Goal: Task Accomplishment & Management: Manage account settings

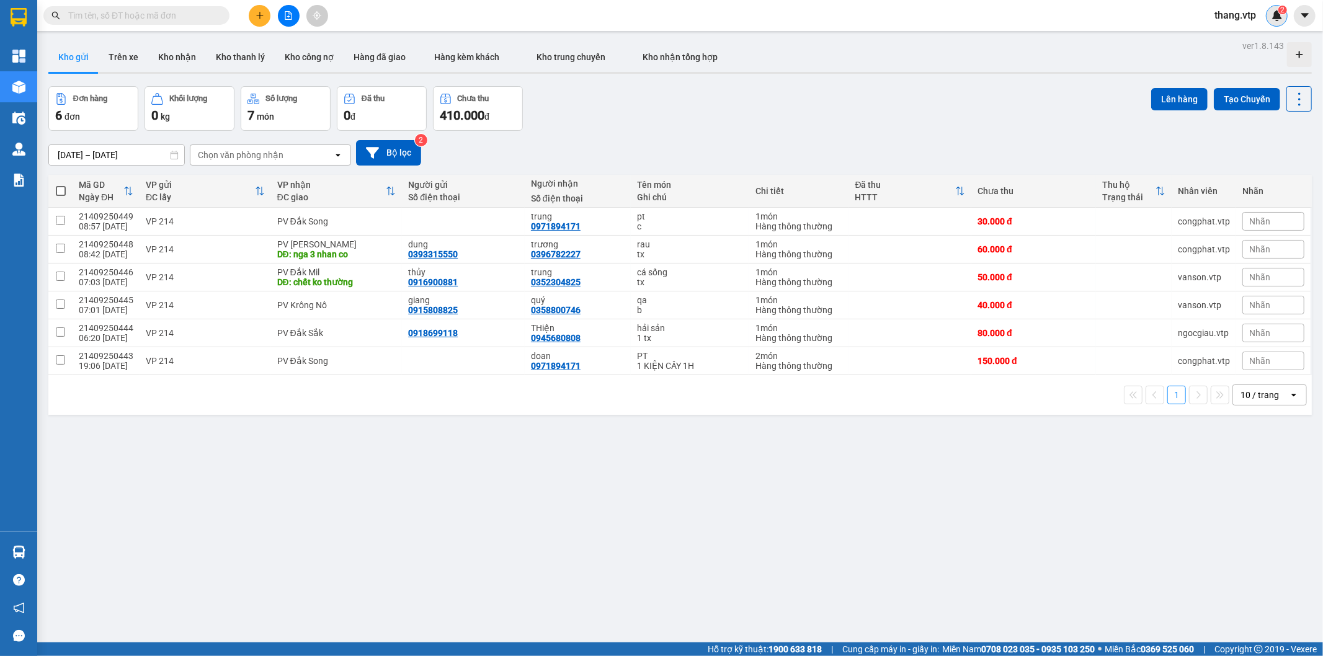
click at [1276, 16] on img at bounding box center [1277, 15] width 11 height 11
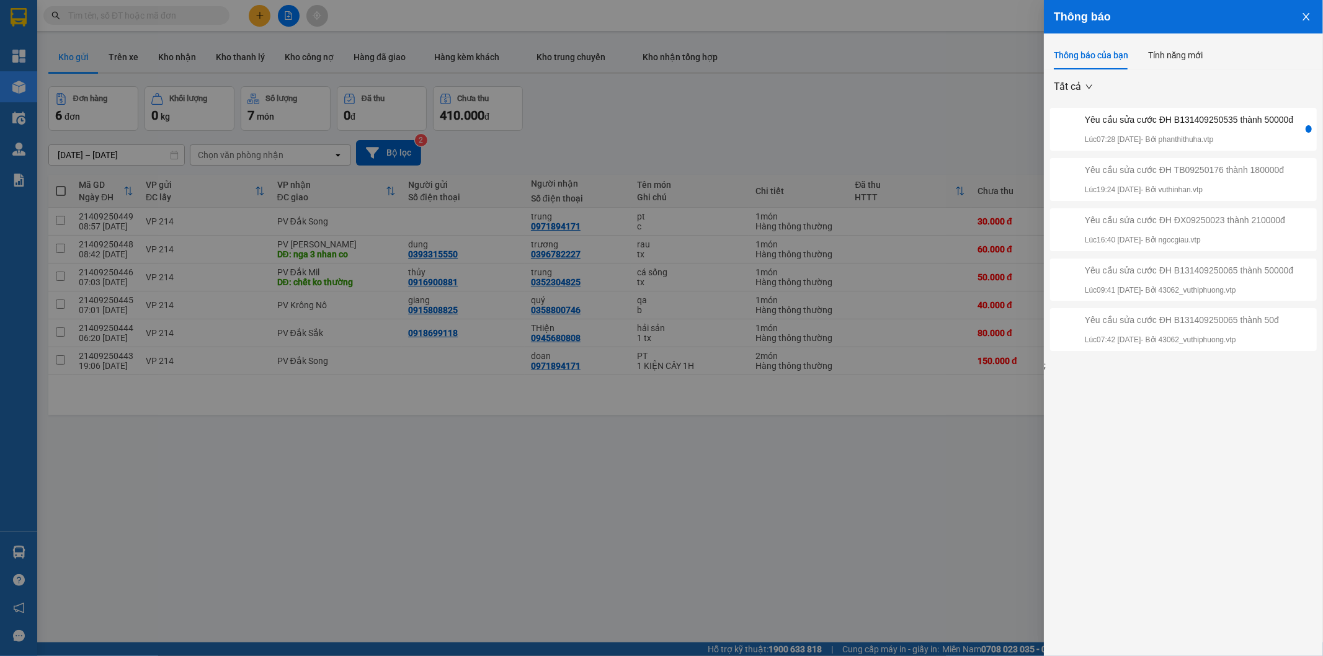
click at [1180, 125] on div "Yêu cầu sửa cước ĐH B131409250535 thành 50000đ" at bounding box center [1189, 120] width 208 height 14
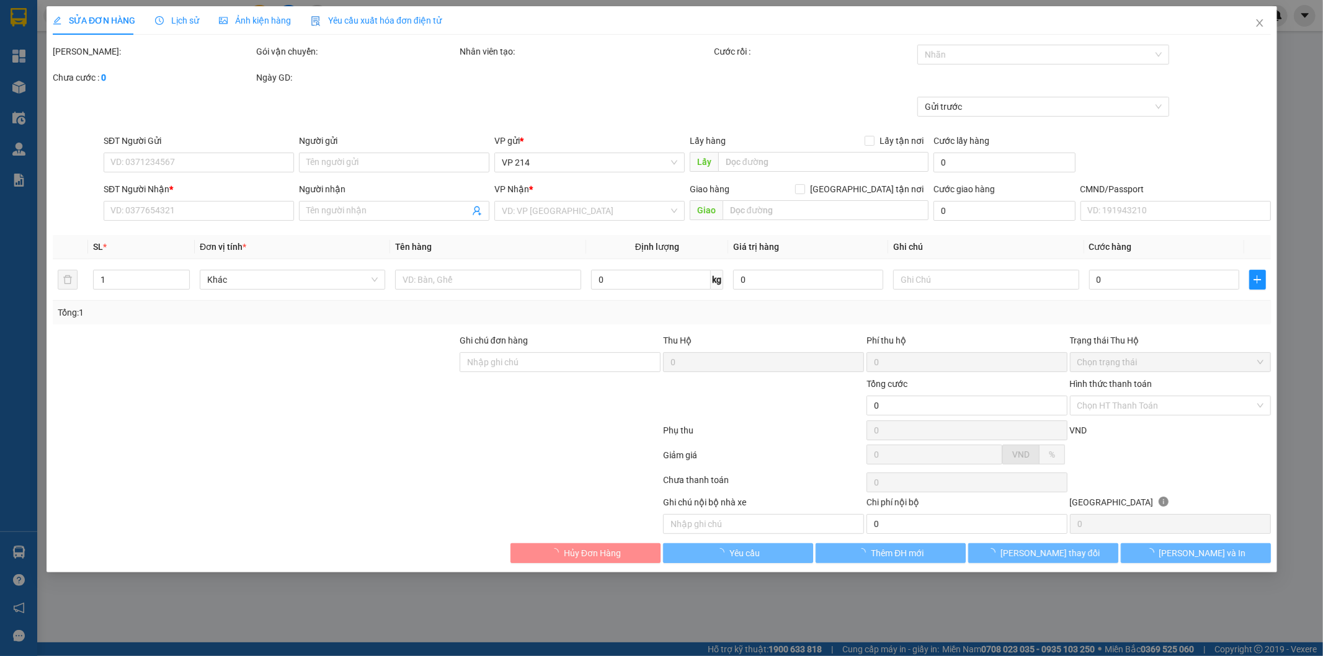
type input "0918426980"
type input "0937885742"
type input "tèo"
type input "60.000"
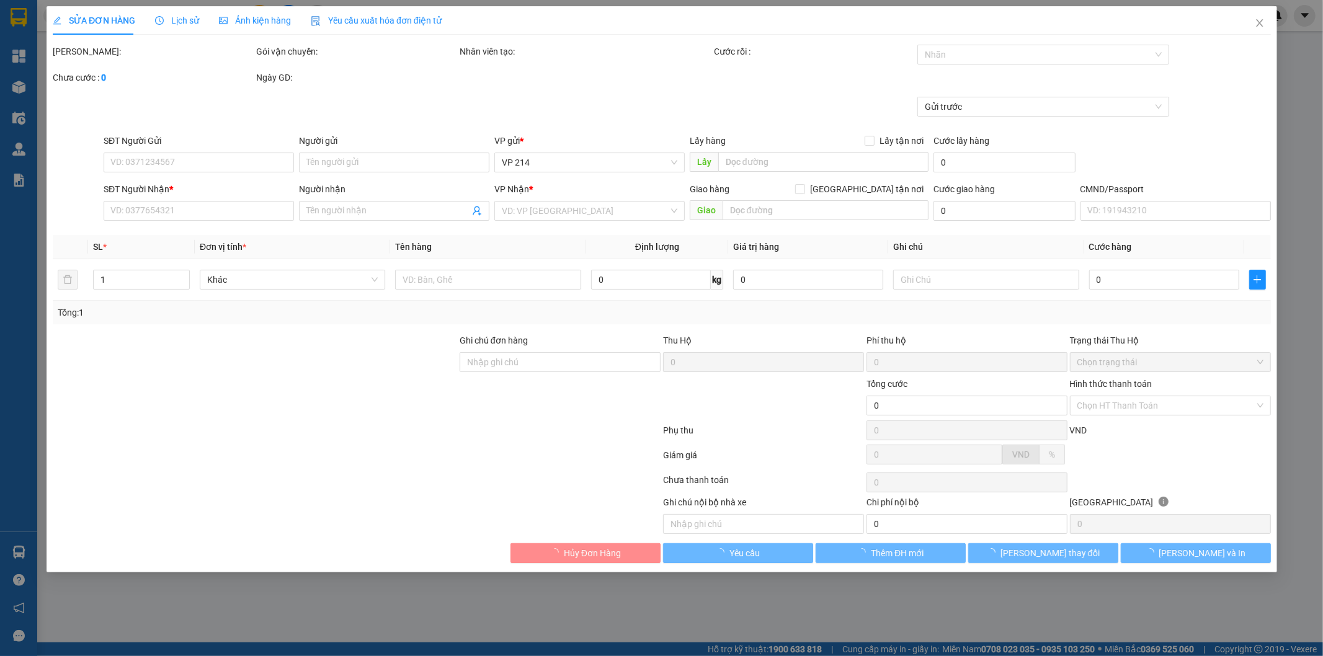
type input "3.000"
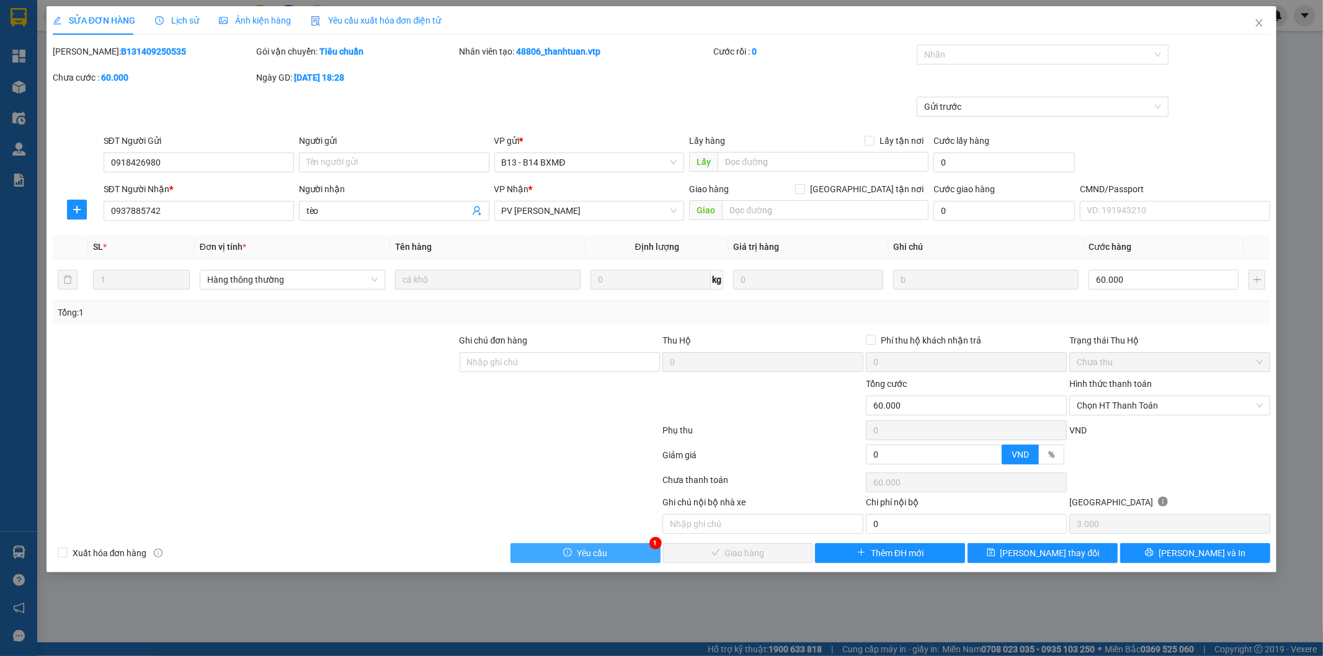
click at [573, 552] on button "Yêu cầu" at bounding box center [585, 553] width 150 height 20
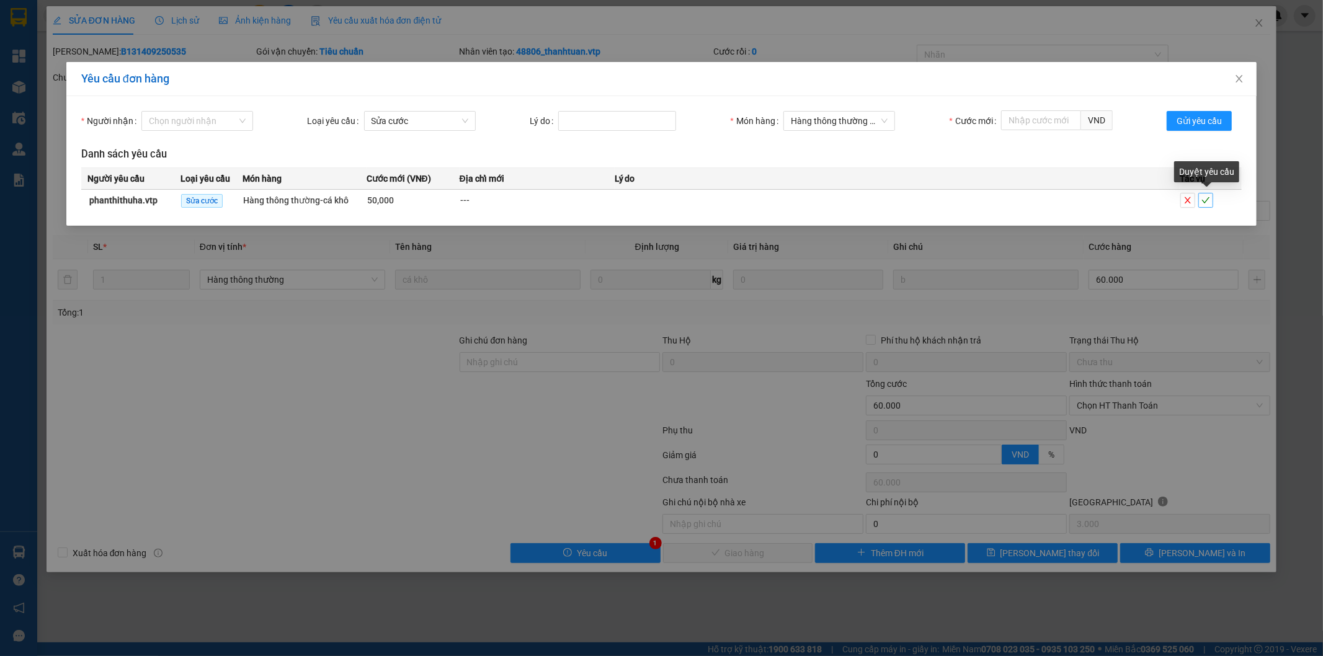
drag, startPoint x: 1205, startPoint y: 200, endPoint x: 1322, endPoint y: 196, distance: 117.9
click at [1206, 200] on icon "check" at bounding box center [1205, 200] width 9 height 9
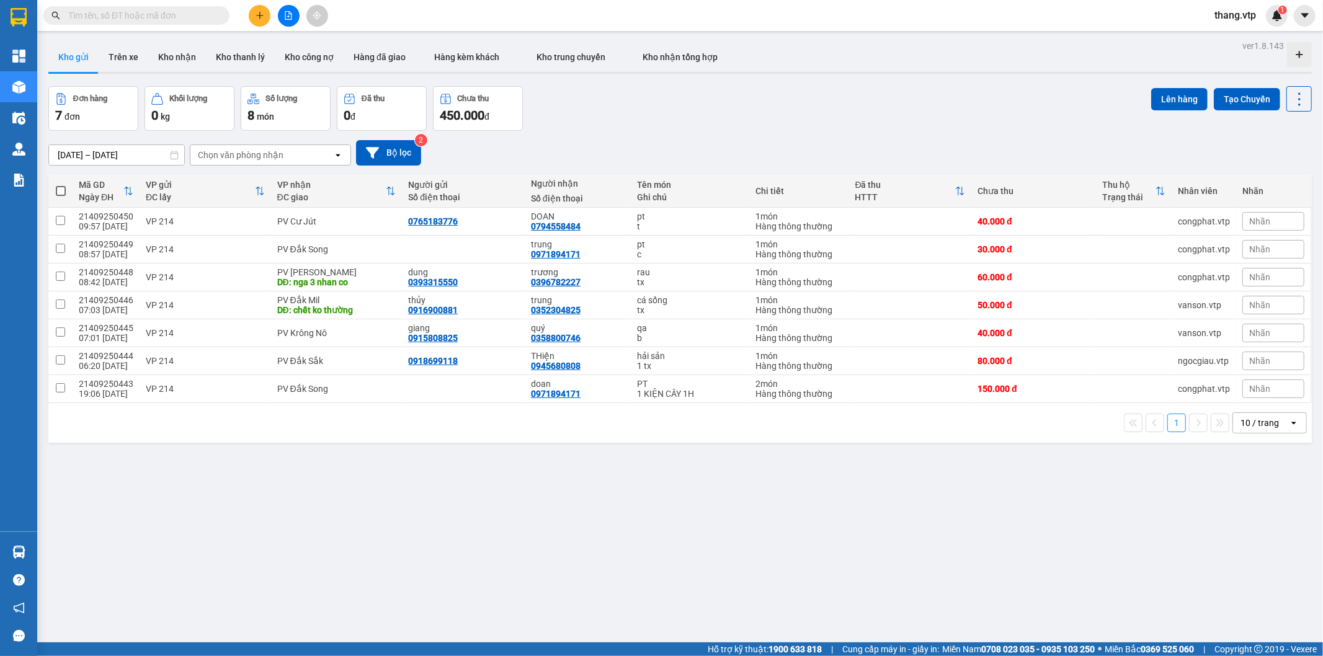
click at [134, 11] on input "text" at bounding box center [141, 16] width 146 height 14
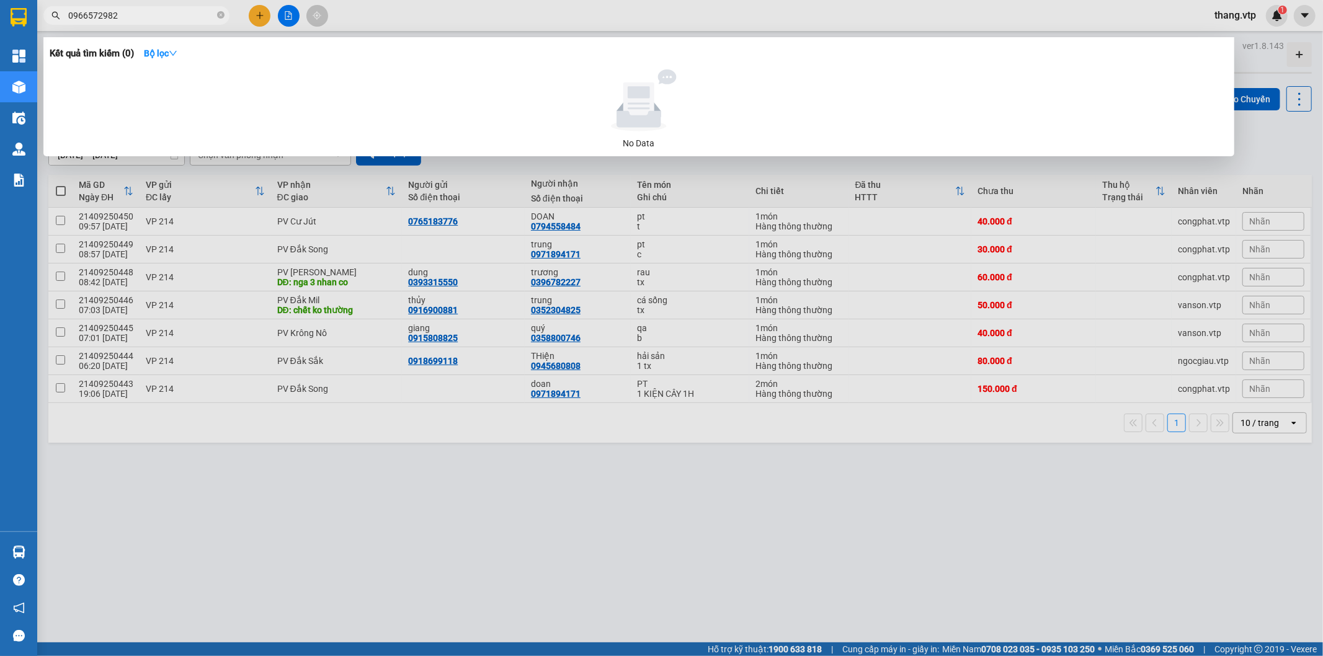
click at [153, 12] on input "0966572982" at bounding box center [141, 16] width 146 height 14
type input "0966572982"
drag, startPoint x: 251, startPoint y: 475, endPoint x: 0, endPoint y: 224, distance: 354.8
click at [249, 473] on div at bounding box center [661, 328] width 1323 height 656
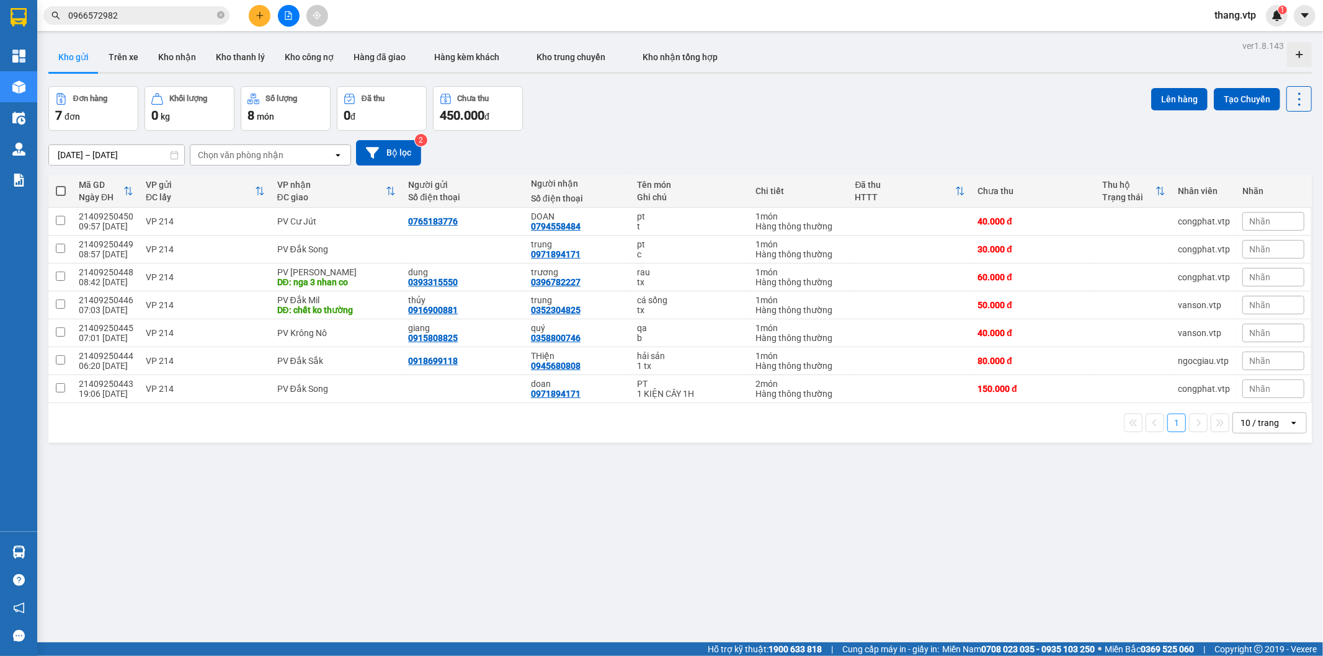
click at [74, 190] on th "Mã GD Ngày ĐH" at bounding box center [106, 191] width 67 height 33
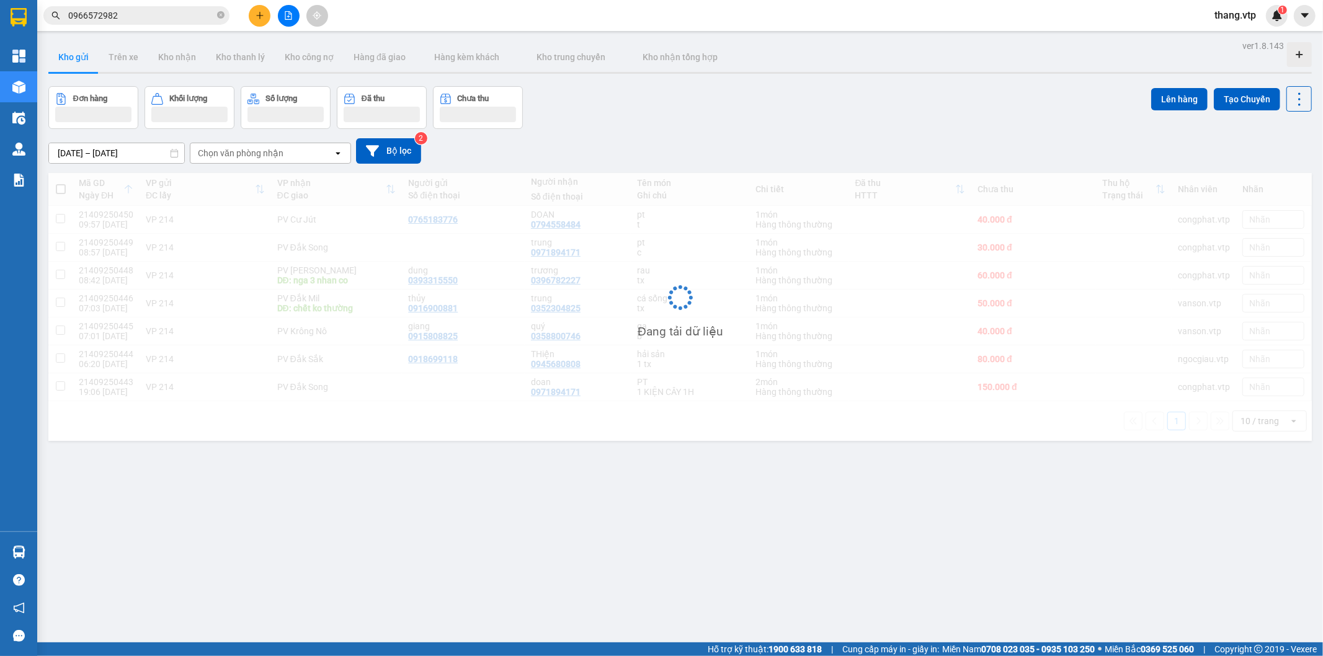
click at [65, 190] on div "Mã GD Ngày ĐH VP gửi ĐC lấy VP nhận ĐC giao Người gửi Số điện thoại Người nhận …" at bounding box center [679, 307] width 1263 height 268
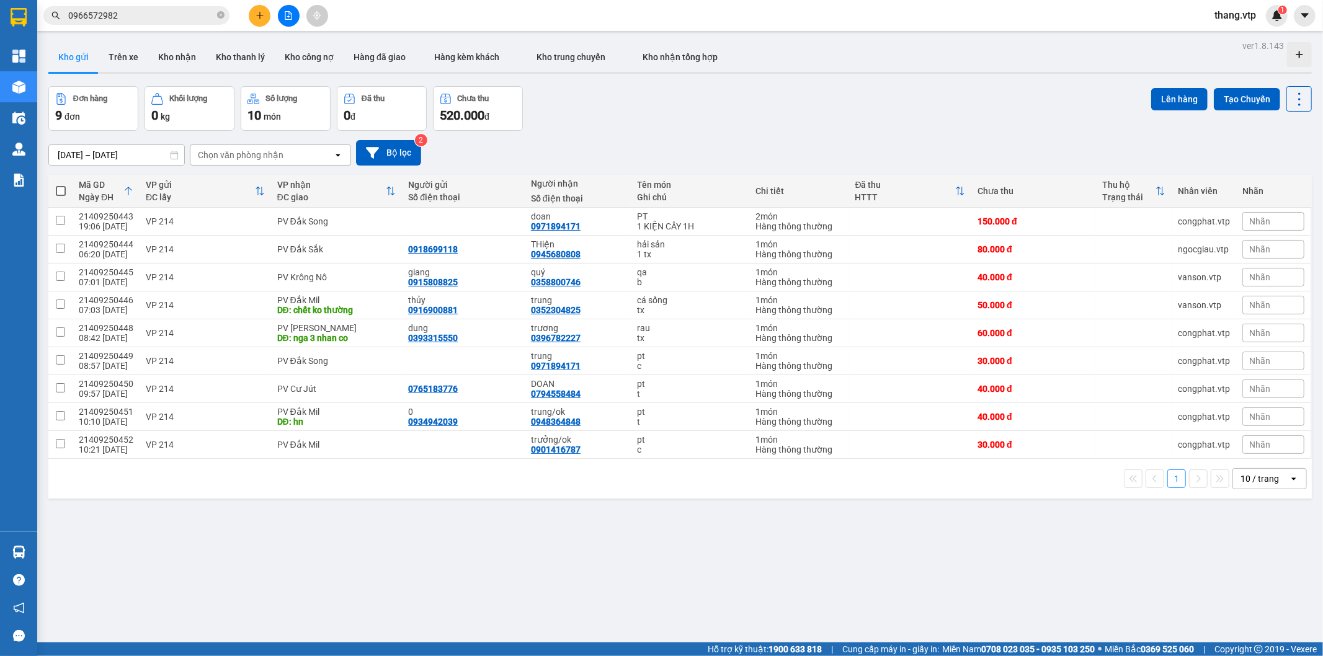
click at [63, 189] on span at bounding box center [61, 191] width 10 height 10
click at [61, 185] on input "checkbox" at bounding box center [61, 185] width 0 height 0
checkbox input "true"
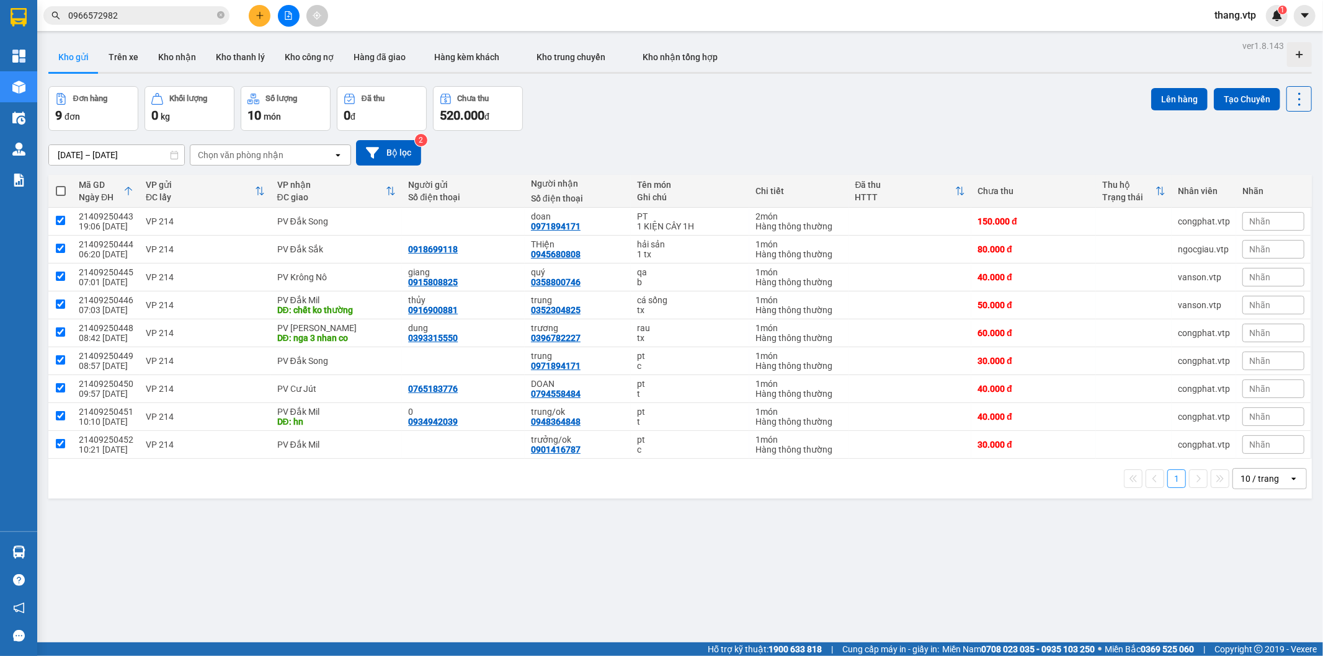
checkbox input "true"
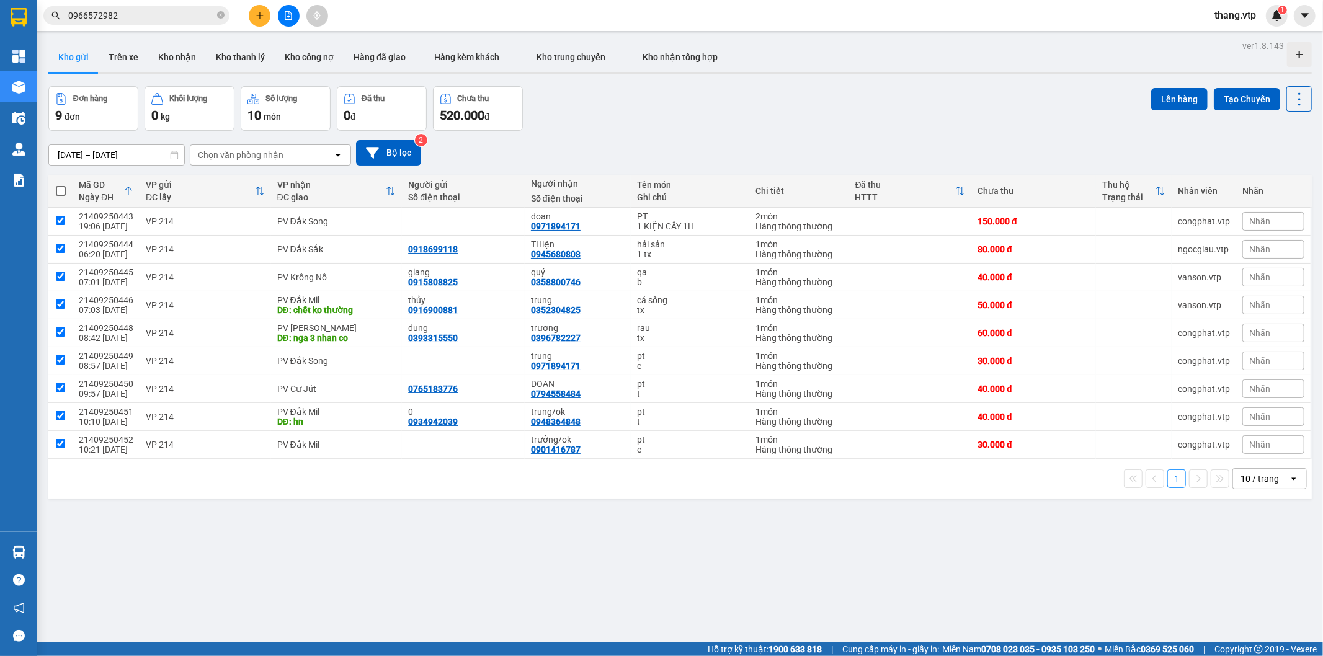
checkbox input "true"
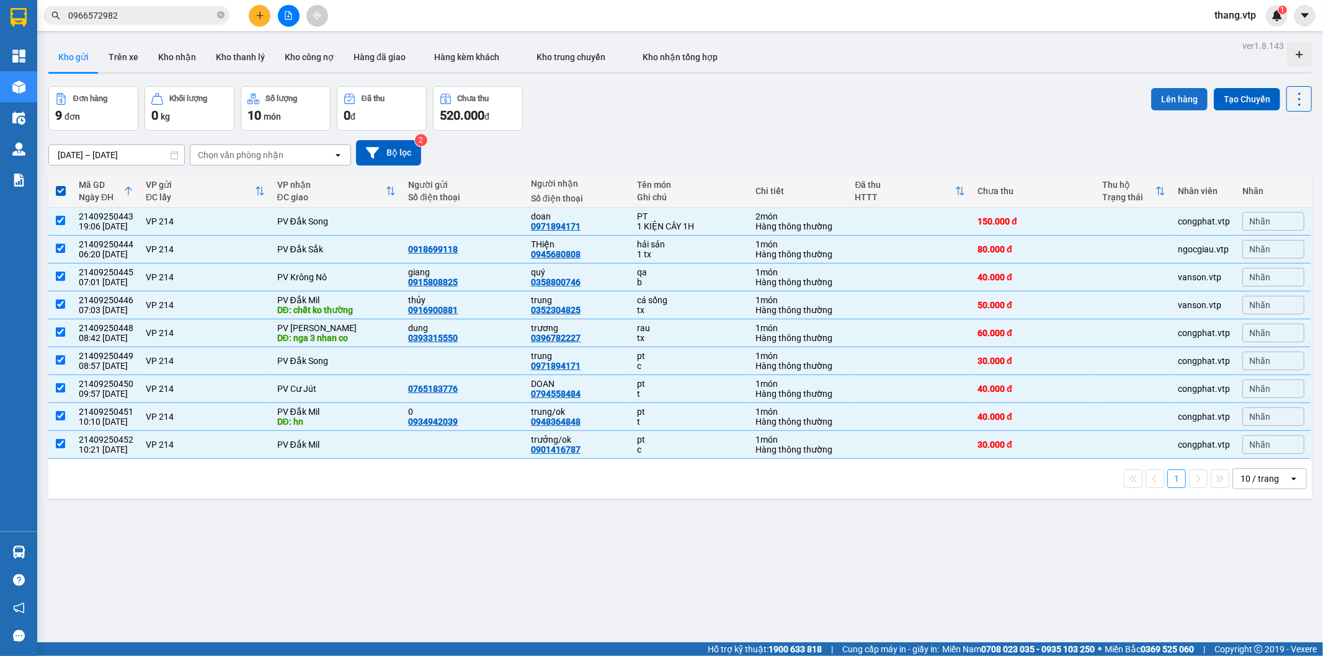
click at [1169, 101] on button "Lên hàng" at bounding box center [1179, 99] width 56 height 22
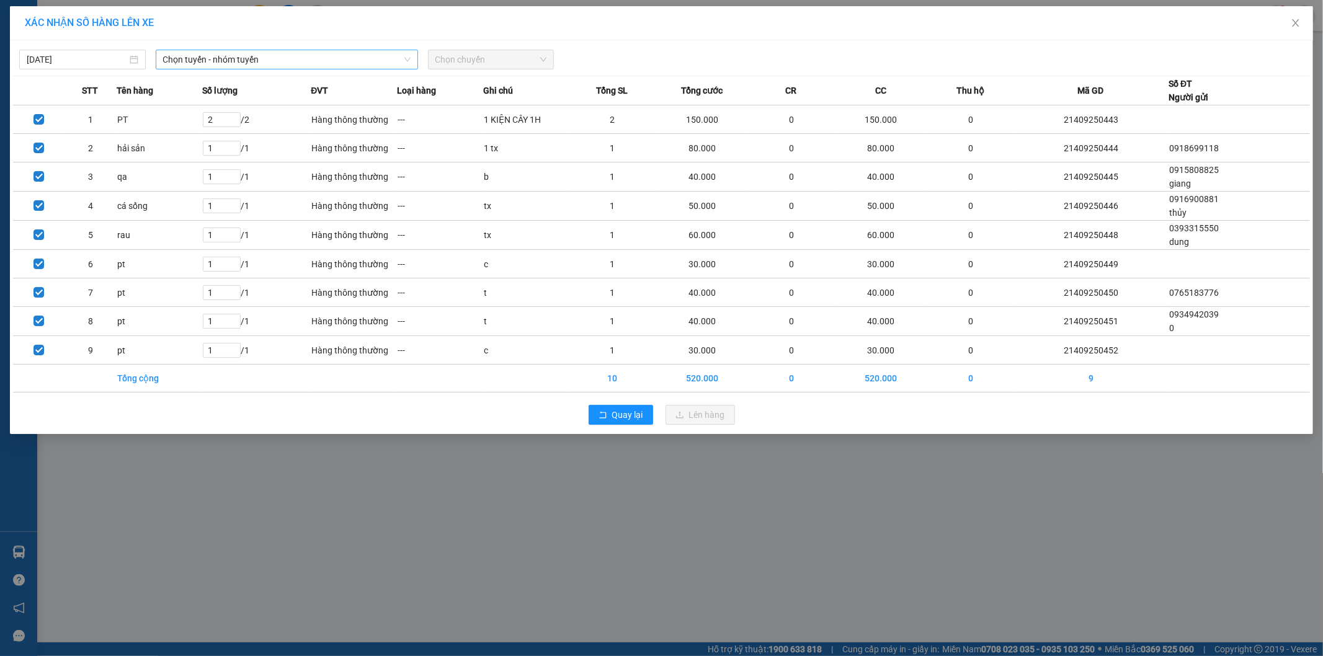
click at [228, 57] on span "Chọn tuyến - nhóm tuyến" at bounding box center [286, 59] width 247 height 19
click at [494, 66] on span "Chọn chuyến" at bounding box center [491, 59] width 112 height 19
click at [479, 58] on span "Chọn chuyến" at bounding box center [491, 59] width 112 height 19
click at [239, 69] on input "search" at bounding box center [282, 59] width 239 height 19
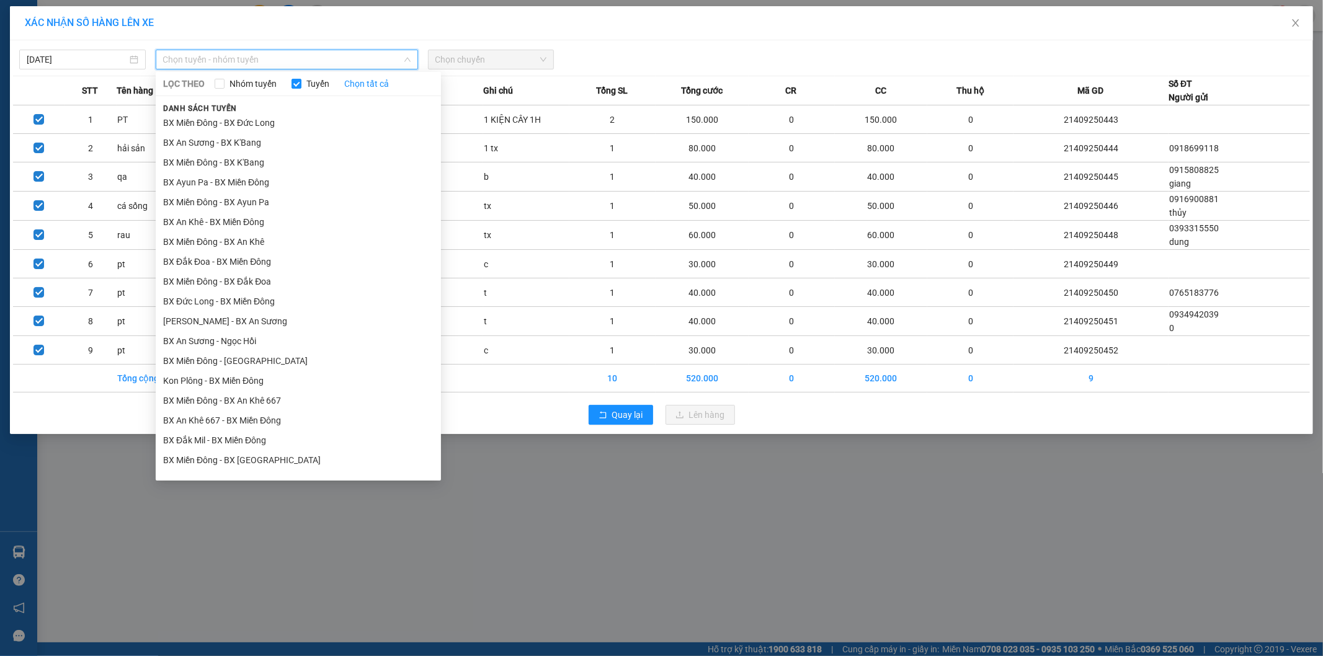
scroll to position [590, 0]
click at [226, 81] on span "Nhóm tuyến" at bounding box center [253, 84] width 57 height 14
click at [225, 81] on input "Nhóm tuyến" at bounding box center [220, 84] width 10 height 10
checkbox input "true"
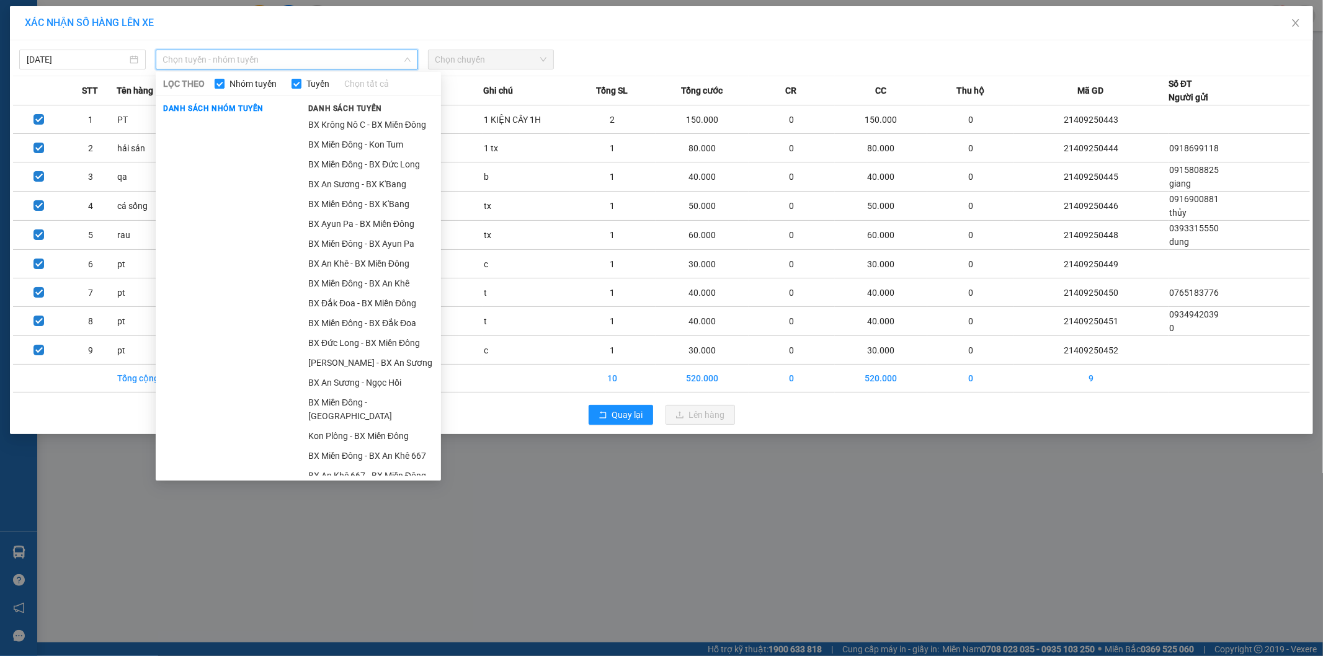
scroll to position [713, 0]
click at [305, 86] on span "Tuyến" at bounding box center [317, 84] width 33 height 14
click at [301, 86] on input "Tuyến" at bounding box center [297, 84] width 10 height 10
checkbox input "false"
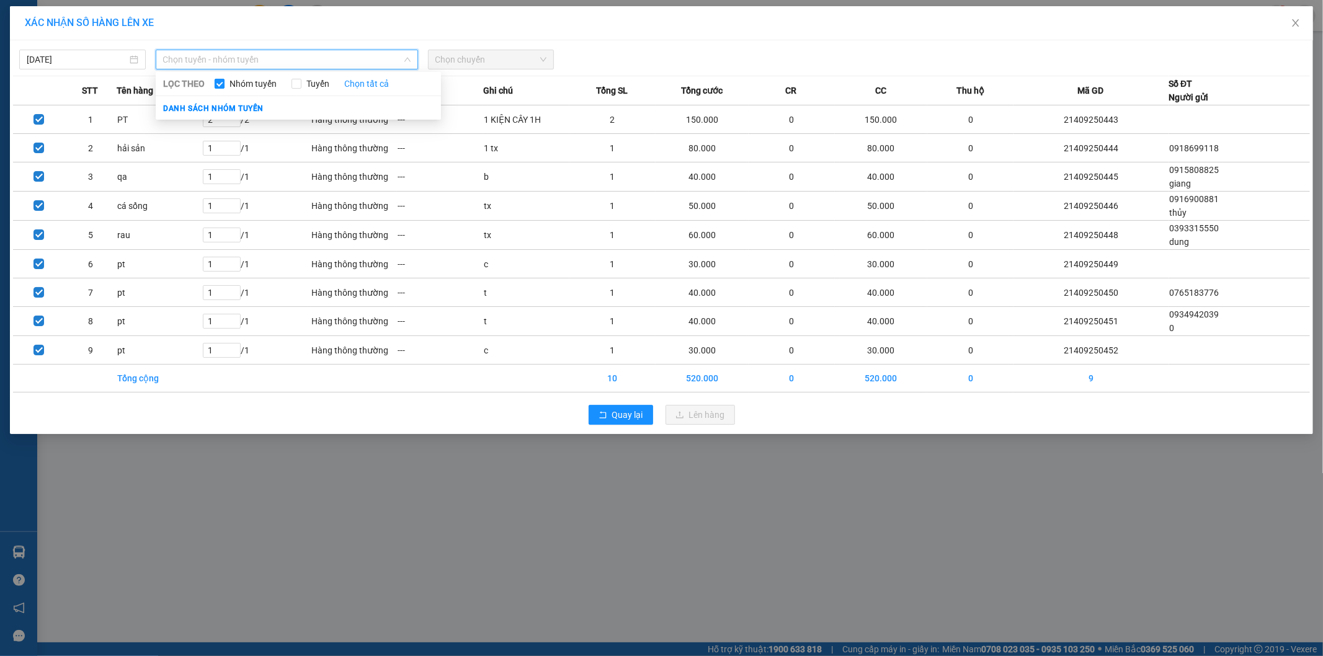
click at [220, 85] on input "Nhóm tuyến" at bounding box center [220, 84] width 10 height 10
checkbox input "true"
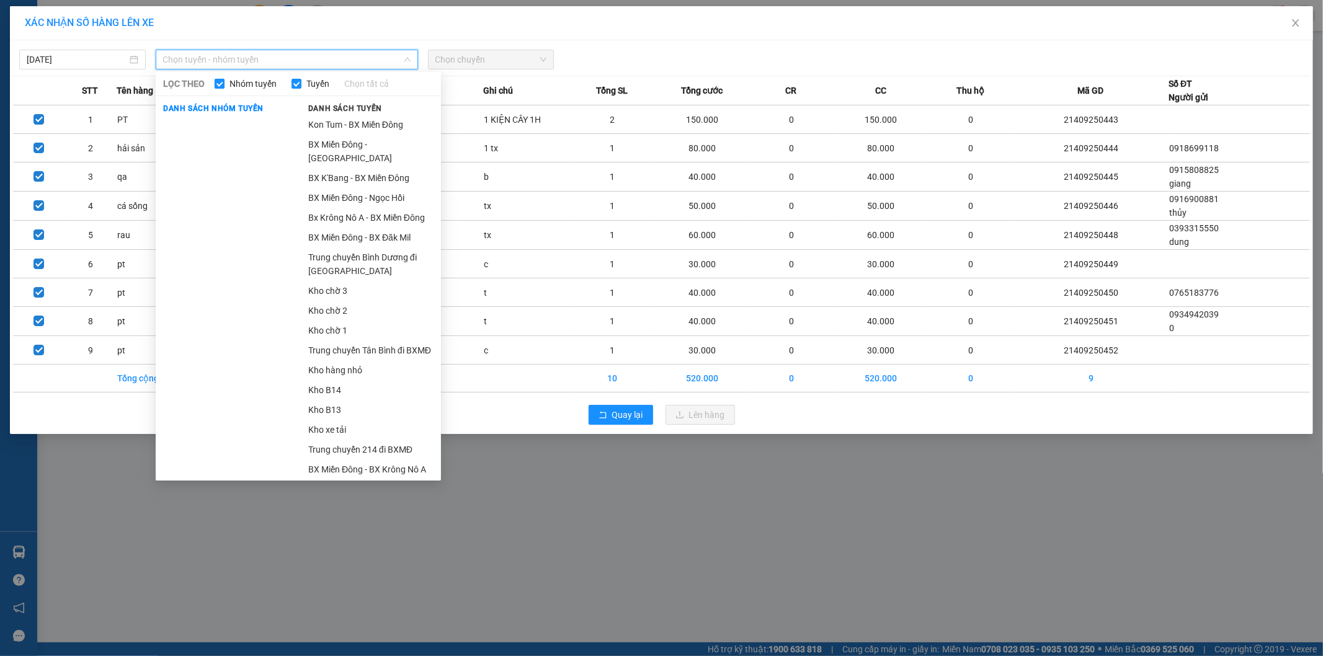
click at [220, 84] on input "Nhóm tuyến" at bounding box center [220, 84] width 10 height 10
checkbox input "false"
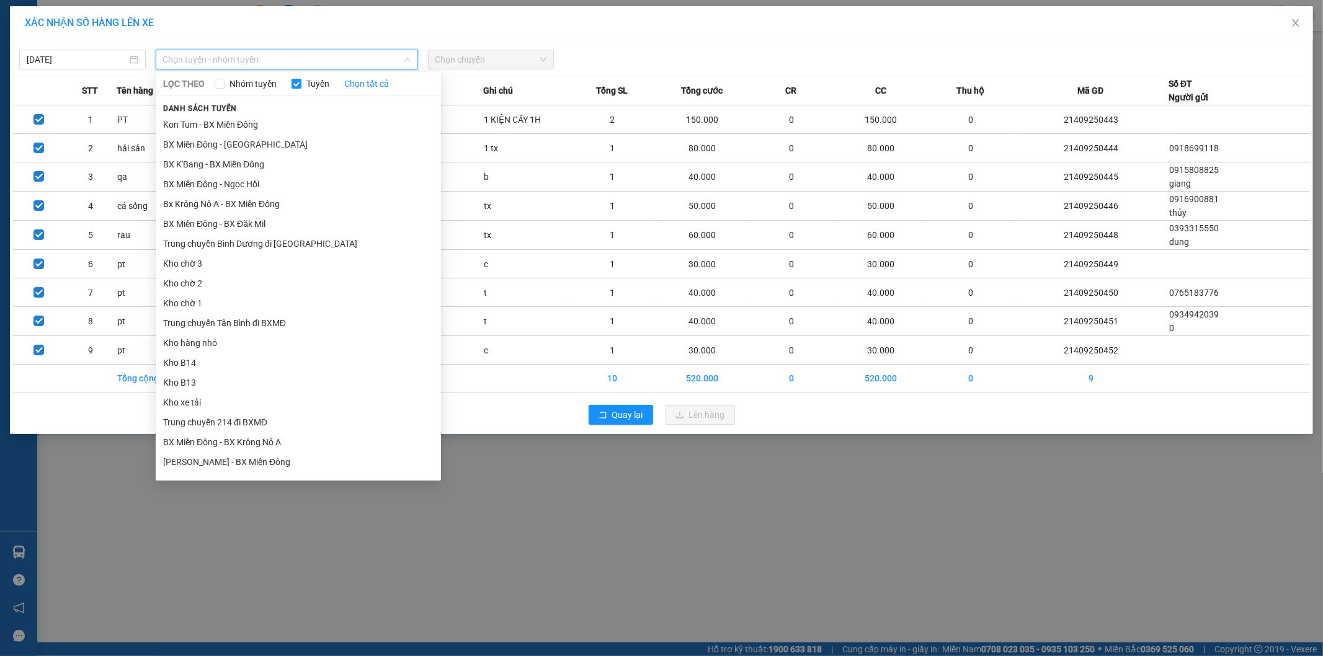
click at [293, 84] on input "Tuyến" at bounding box center [297, 84] width 10 height 10
checkbox input "true"
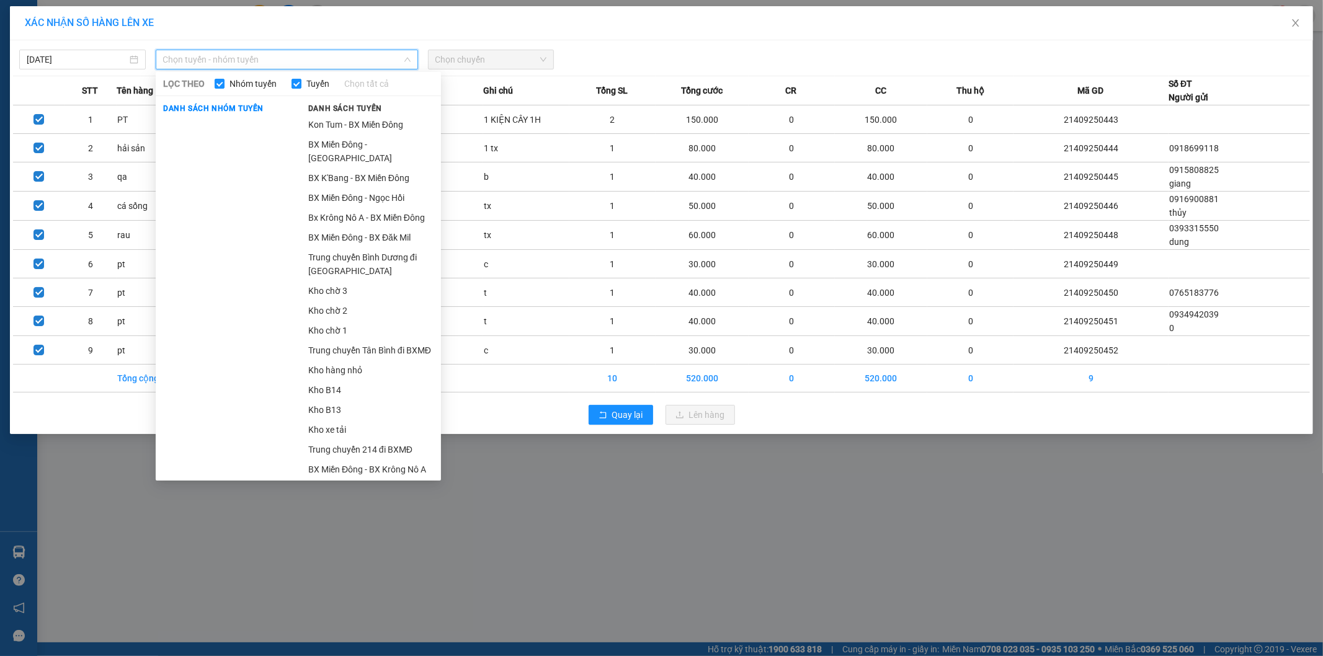
click at [200, 87] on span "LỌC THEO" at bounding box center [184, 84] width 42 height 14
click at [298, 85] on input "Tuyến" at bounding box center [297, 84] width 10 height 10
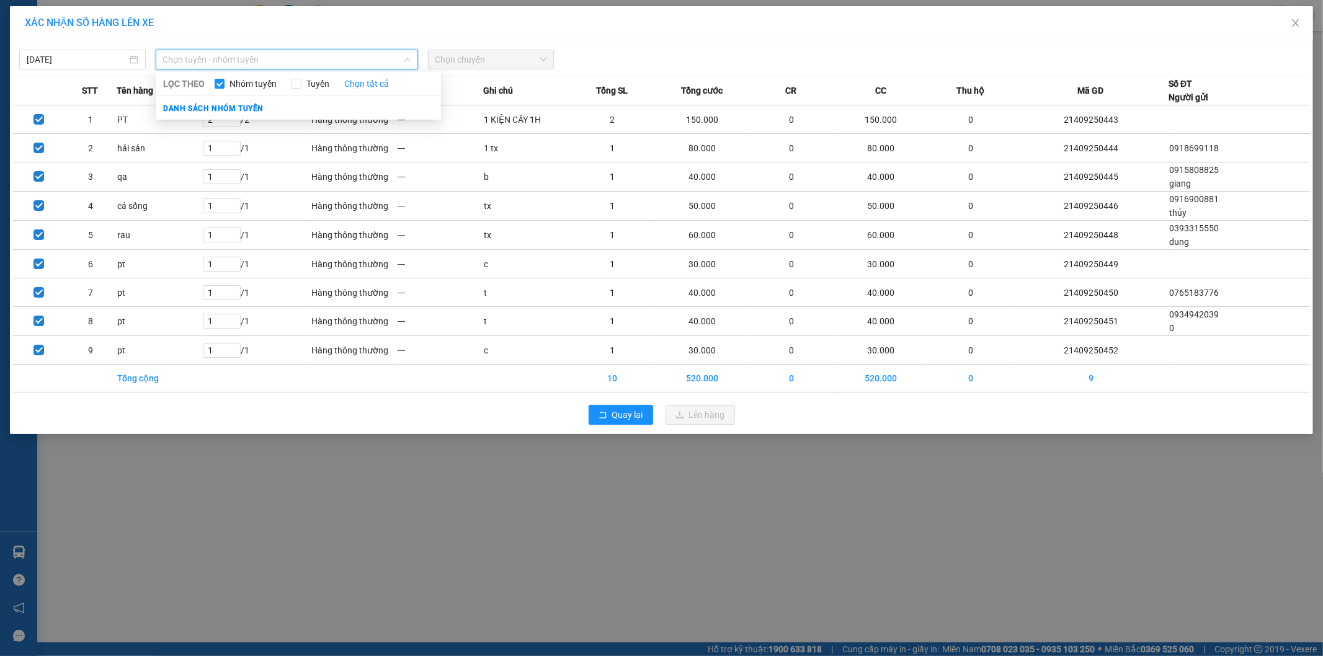
click at [226, 110] on span "Danh sách nhóm tuyến" at bounding box center [213, 108] width 115 height 11
click at [221, 112] on span "Danh sách nhóm tuyến" at bounding box center [213, 108] width 115 height 11
click at [375, 78] on link "Chọn tất cả" at bounding box center [366, 84] width 45 height 14
checkbox input "true"
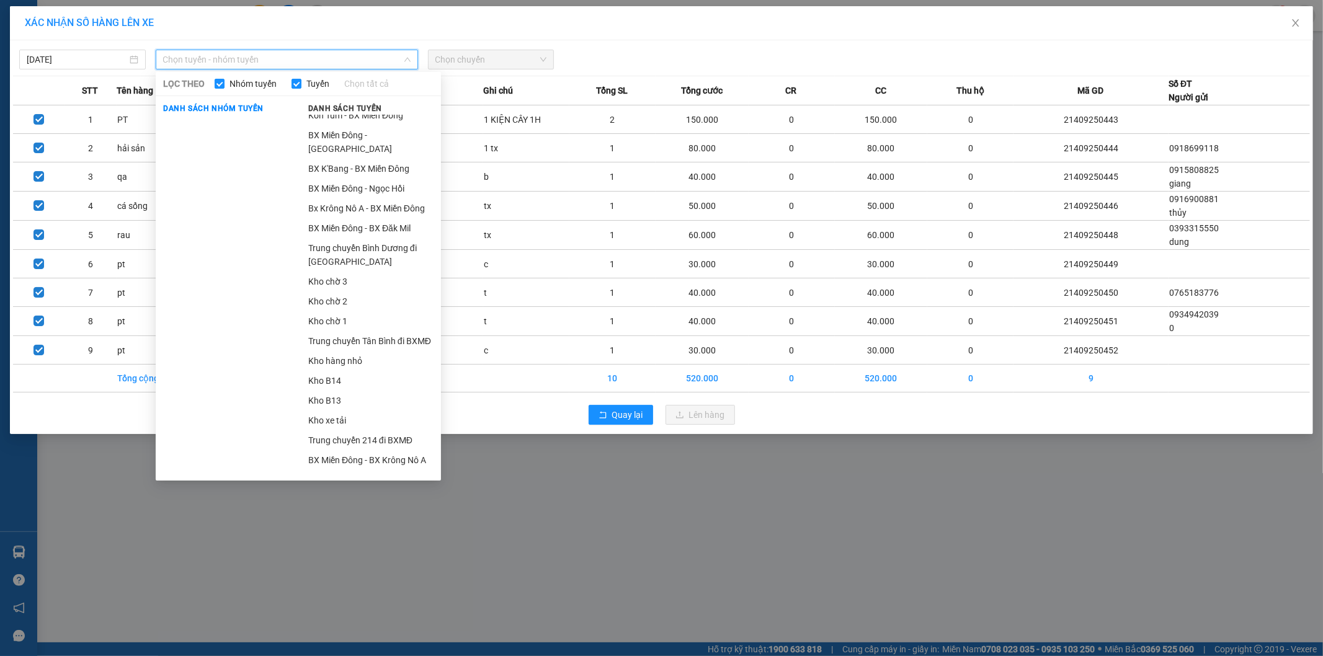
scroll to position [0, 0]
click at [1297, 24] on icon "close" at bounding box center [1296, 23] width 10 height 10
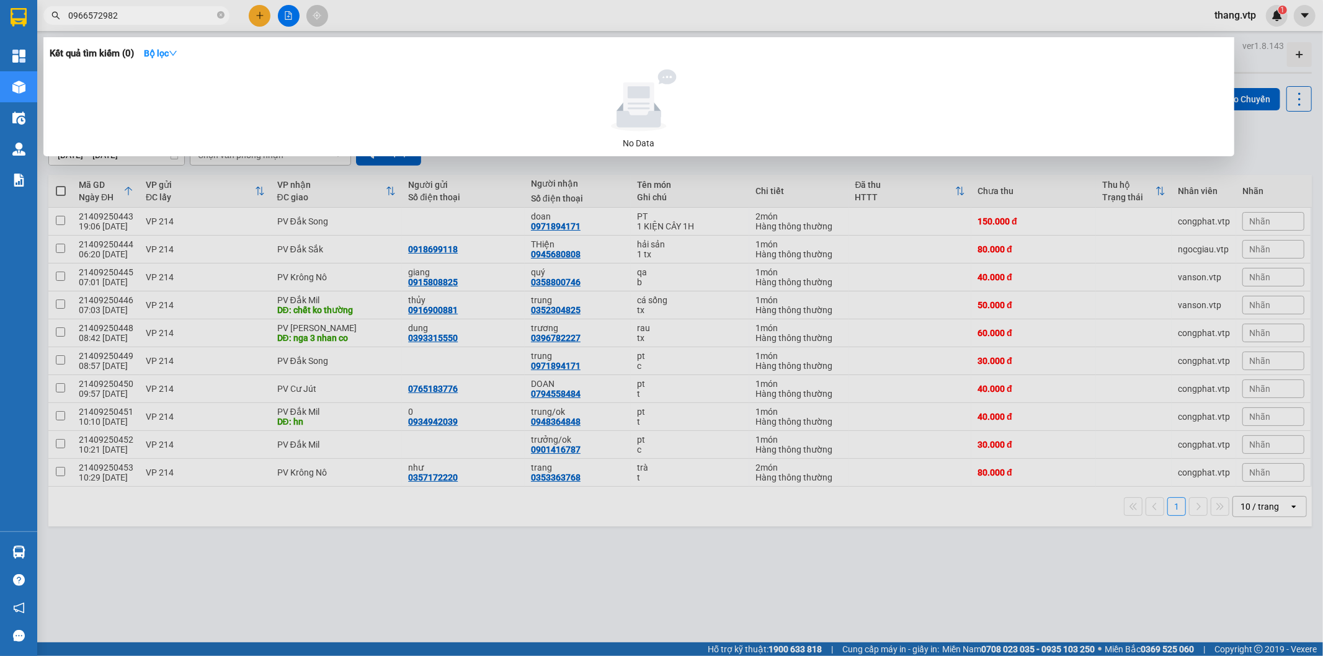
click at [174, 14] on input "0966572982" at bounding box center [141, 16] width 146 height 14
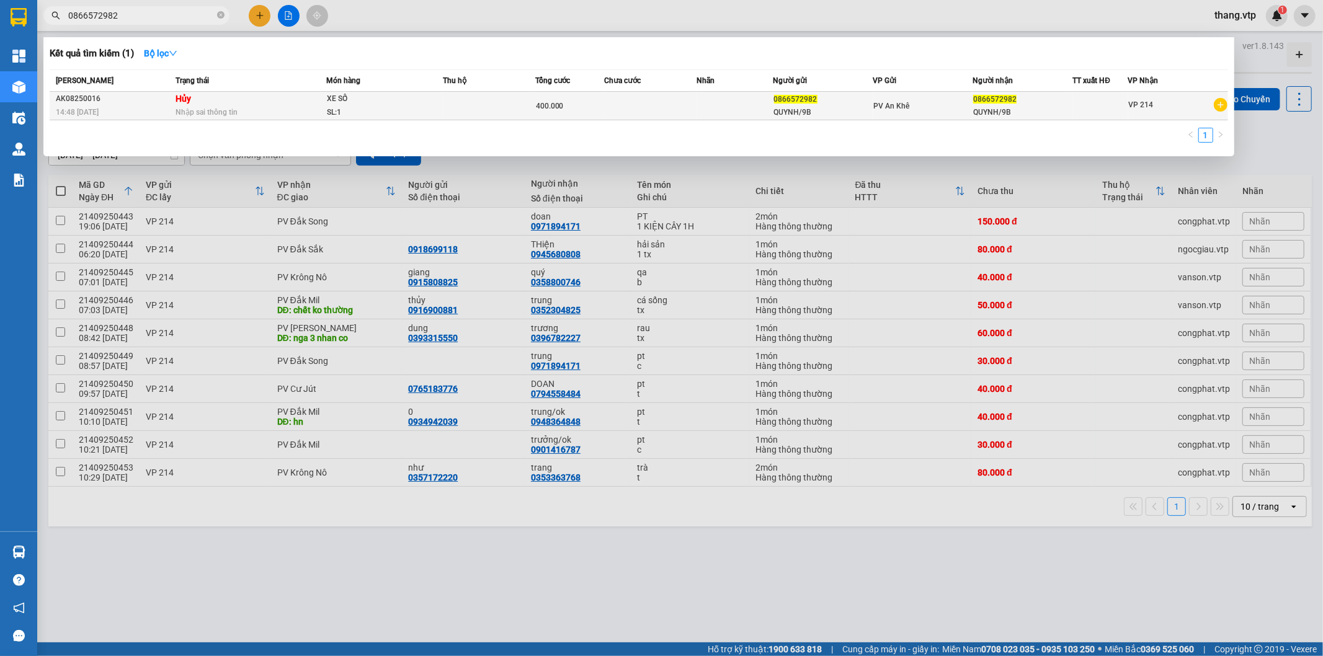
type input "0866572982"
click at [231, 103] on td "Hủy Nhập sai thông tin" at bounding box center [249, 106] width 154 height 29
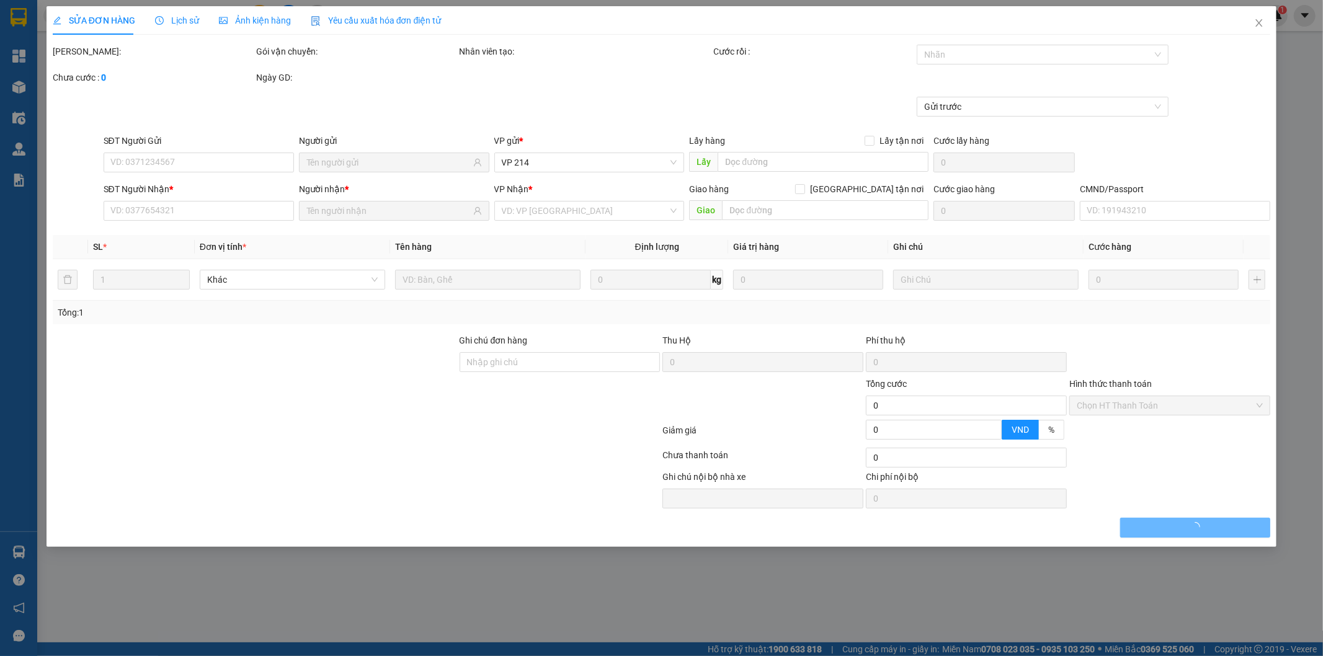
type input "0866572982"
type input "QUYNH/9B"
type input "0866572982"
type input "QUYNH/9B"
type input "400.000"
